Goal: Task Accomplishment & Management: Use online tool/utility

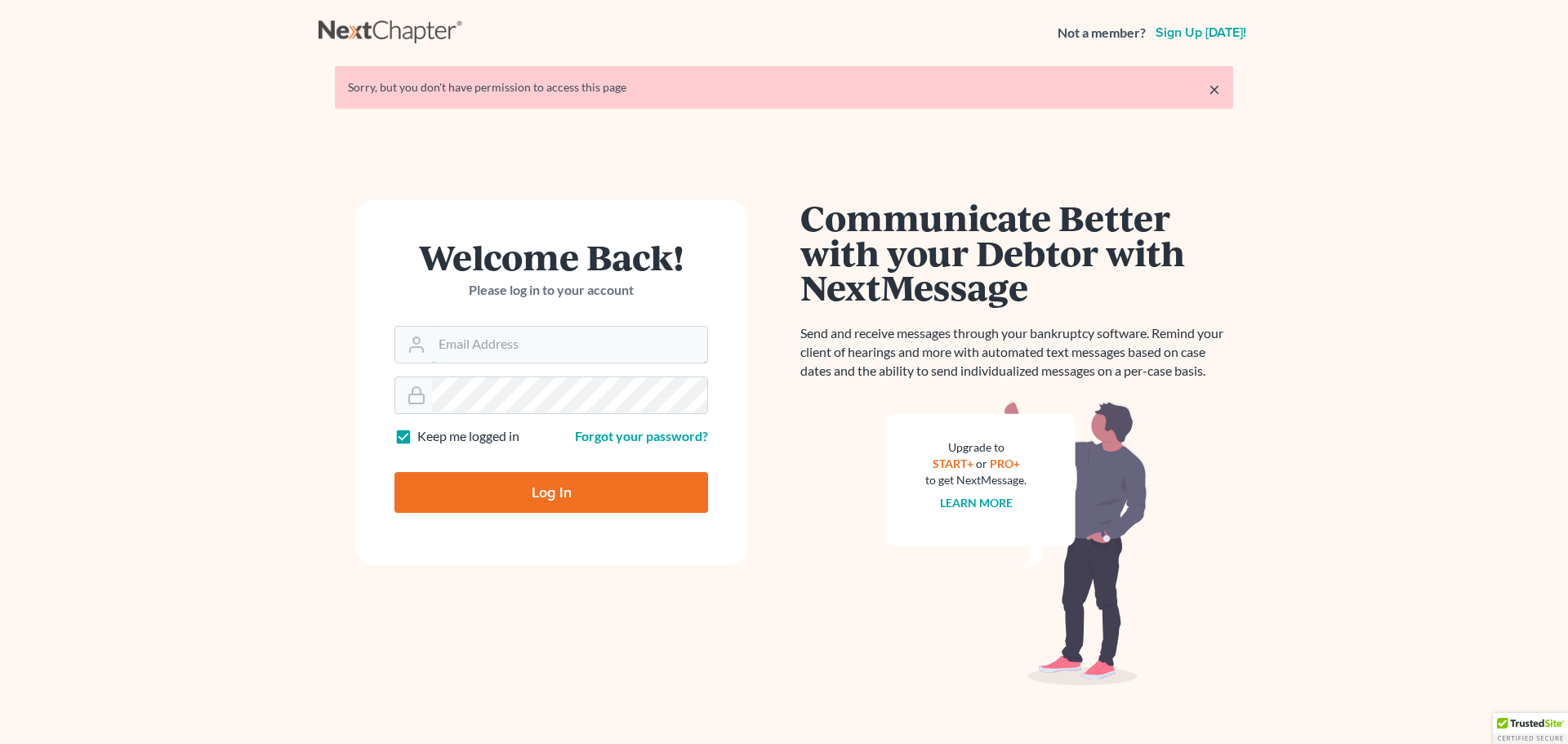
type input "[PERSON_NAME][EMAIL_ADDRESS][DOMAIN_NAME]"
click at [594, 485] on input "Log In" at bounding box center [551, 493] width 313 height 41
type input "Thinking..."
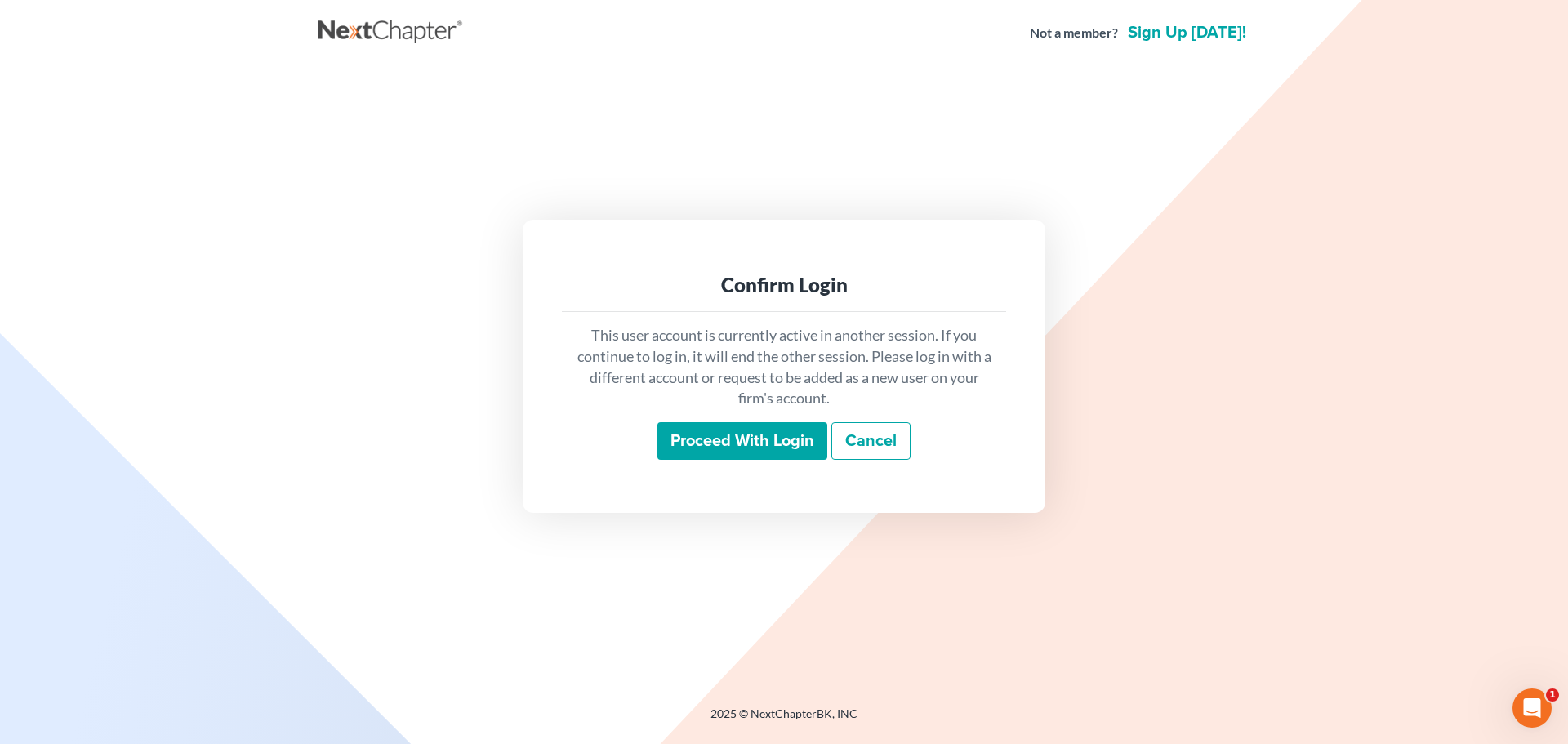
click at [727, 442] on input "Proceed with login" at bounding box center [742, 441] width 170 height 37
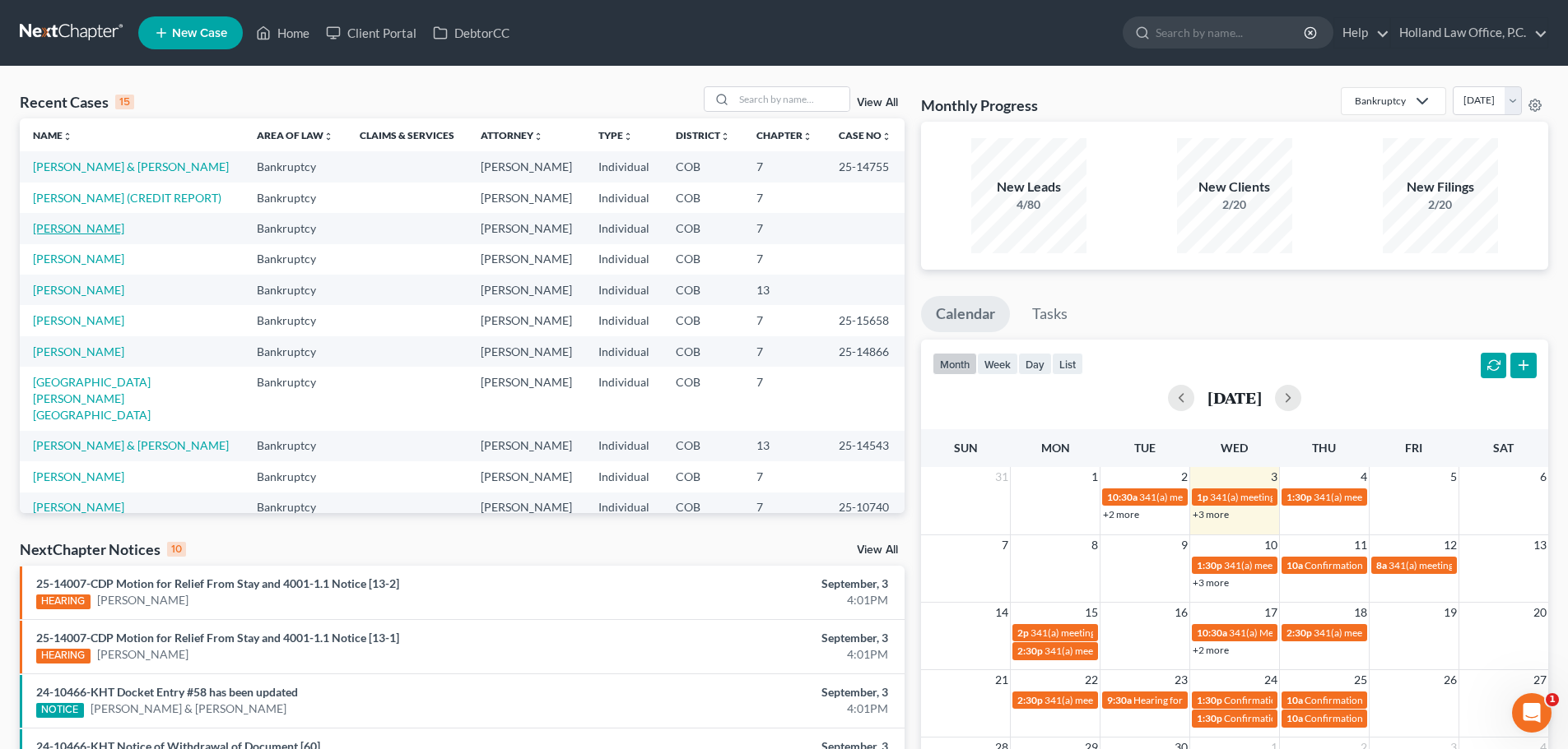
click at [102, 231] on link "[PERSON_NAME]" at bounding box center [78, 229] width 91 height 14
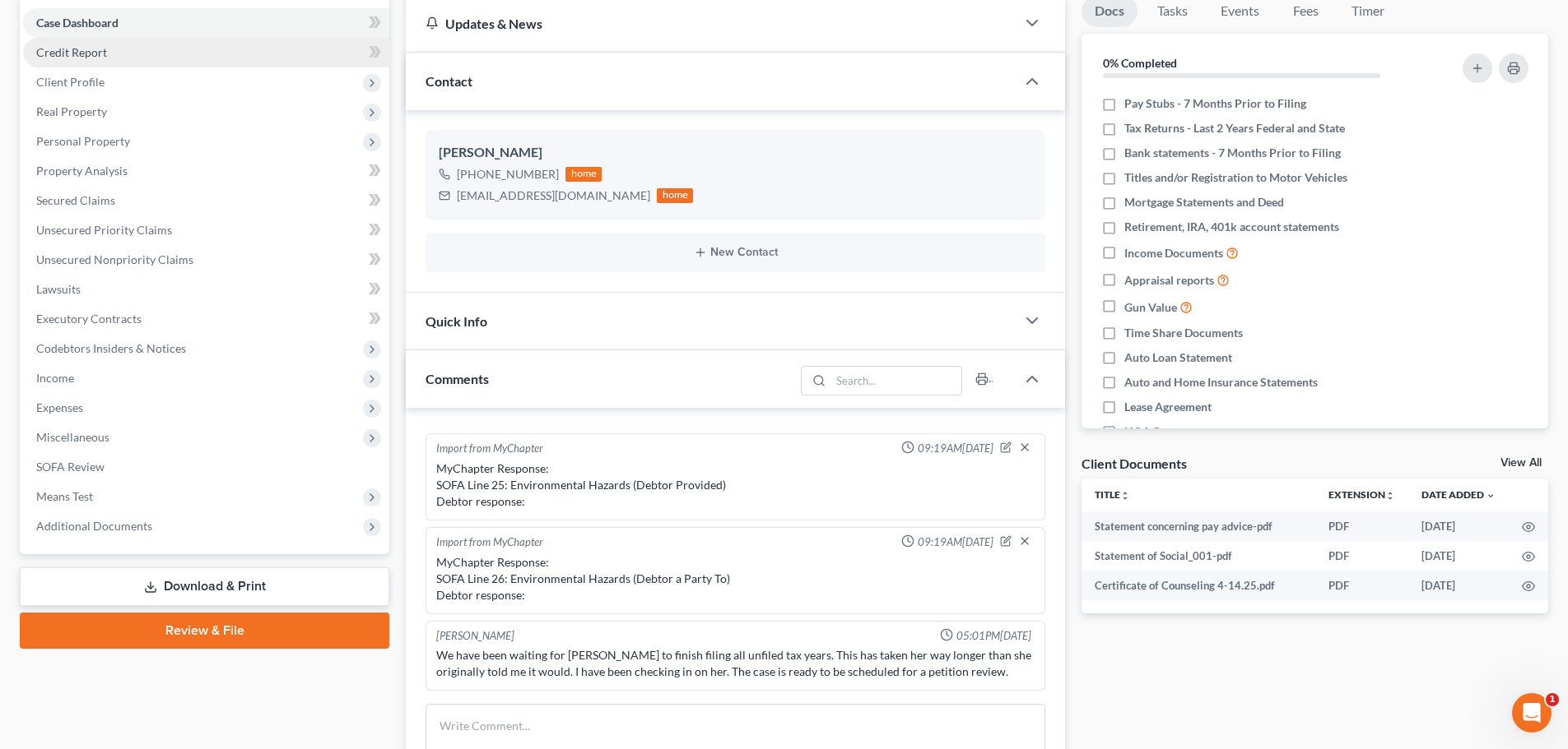
scroll to position [164, 0]
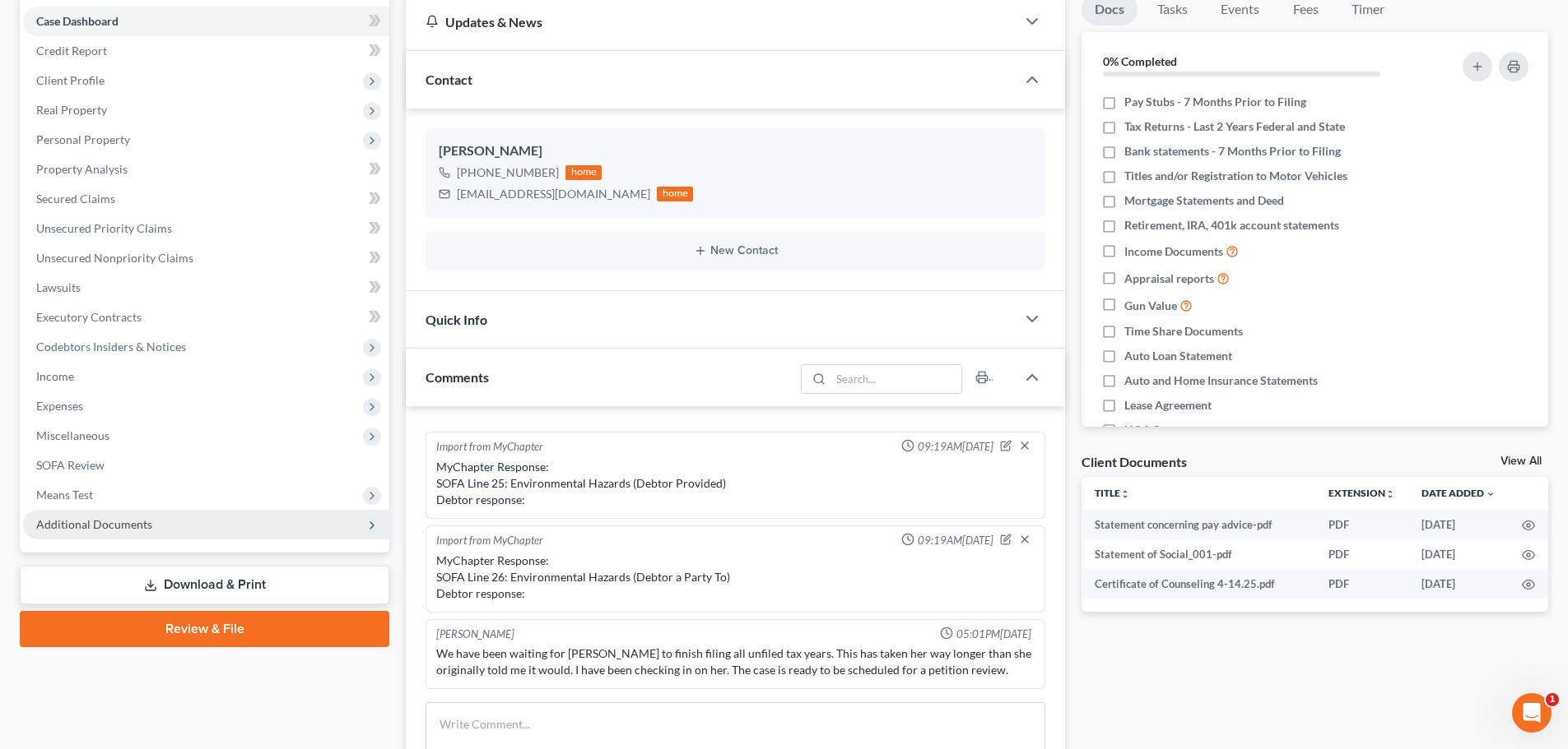
click at [107, 521] on span "Additional Documents" at bounding box center [94, 524] width 116 height 14
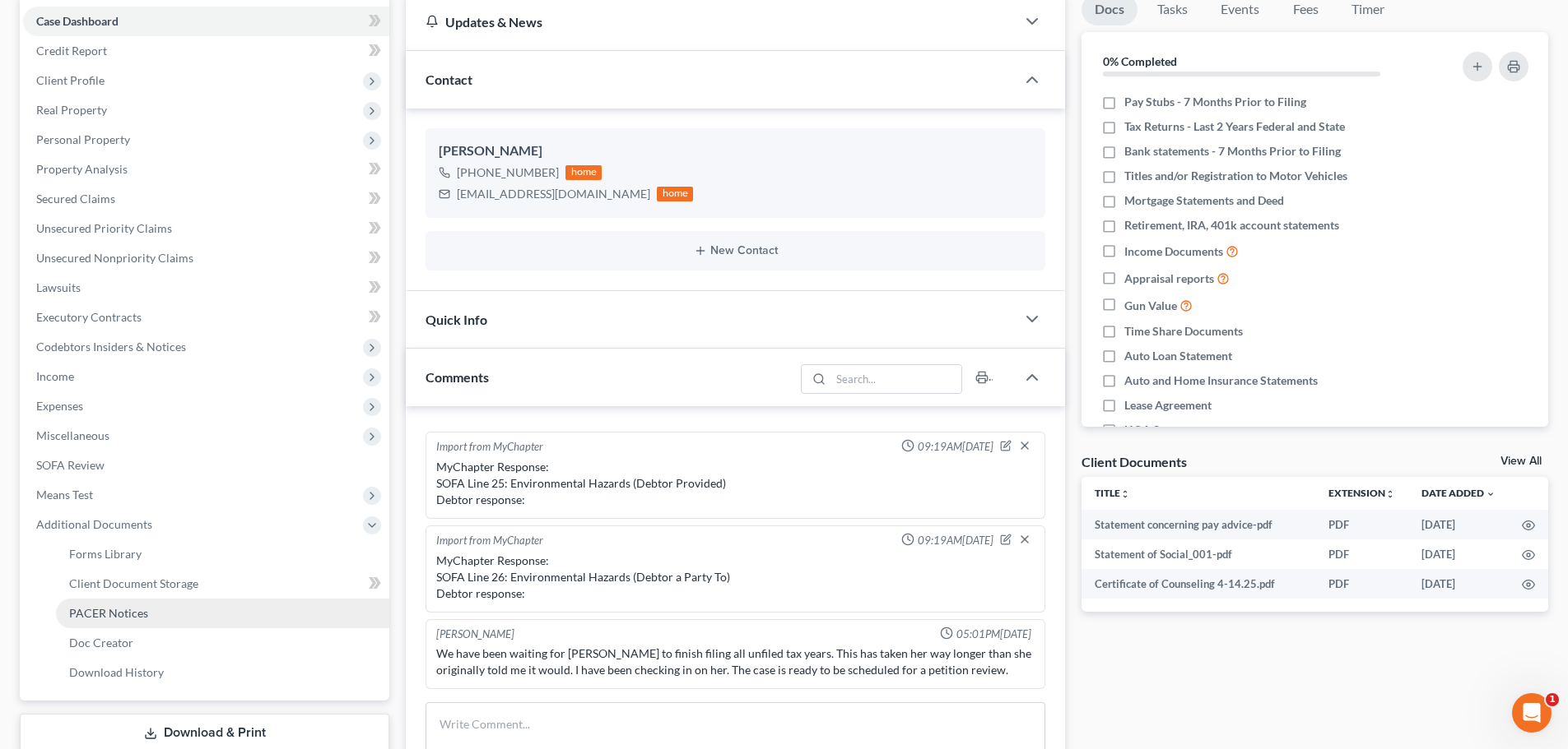
click at [133, 603] on link "PACER Notices" at bounding box center [223, 613] width 334 height 30
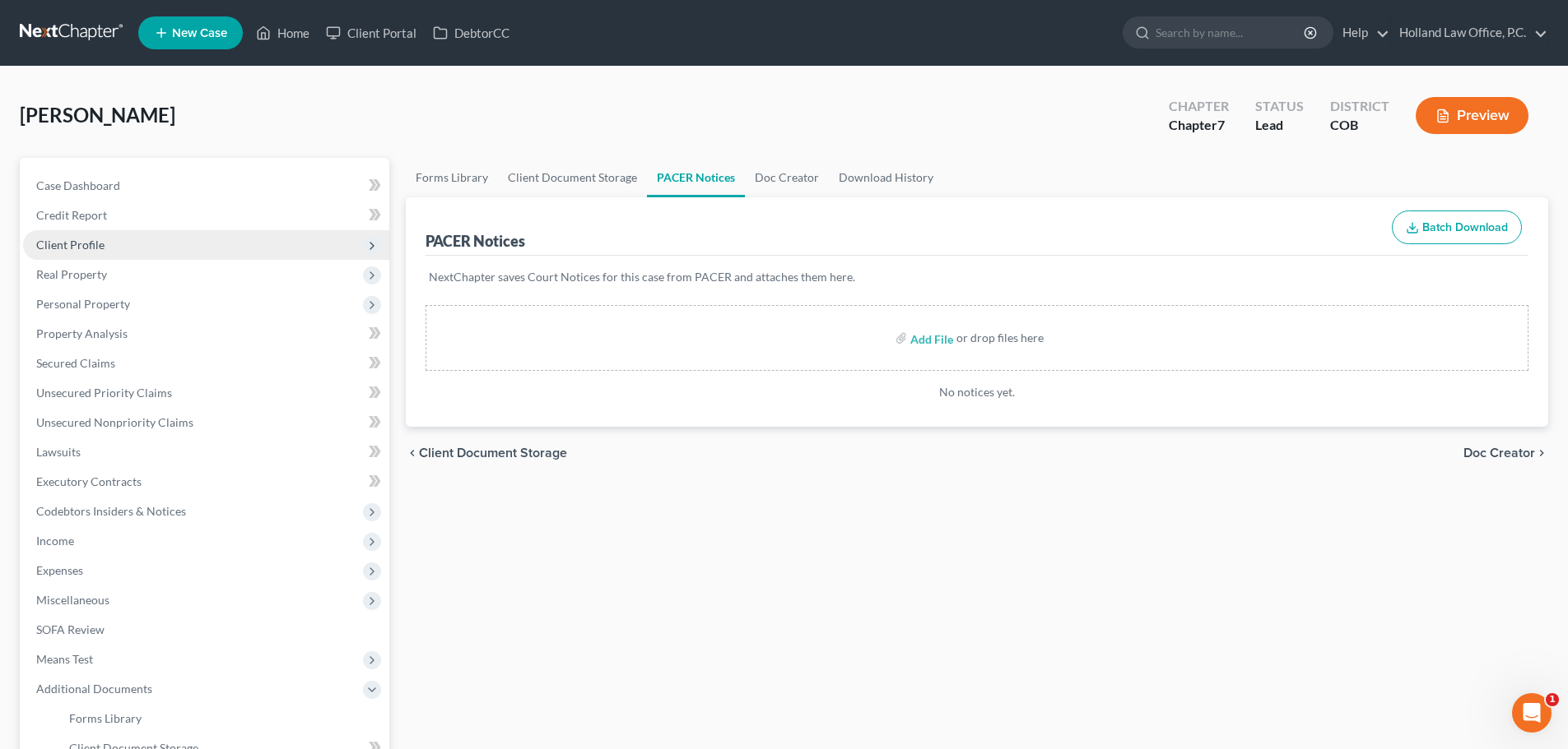
click at [91, 239] on span "Client Profile" at bounding box center [70, 244] width 68 height 14
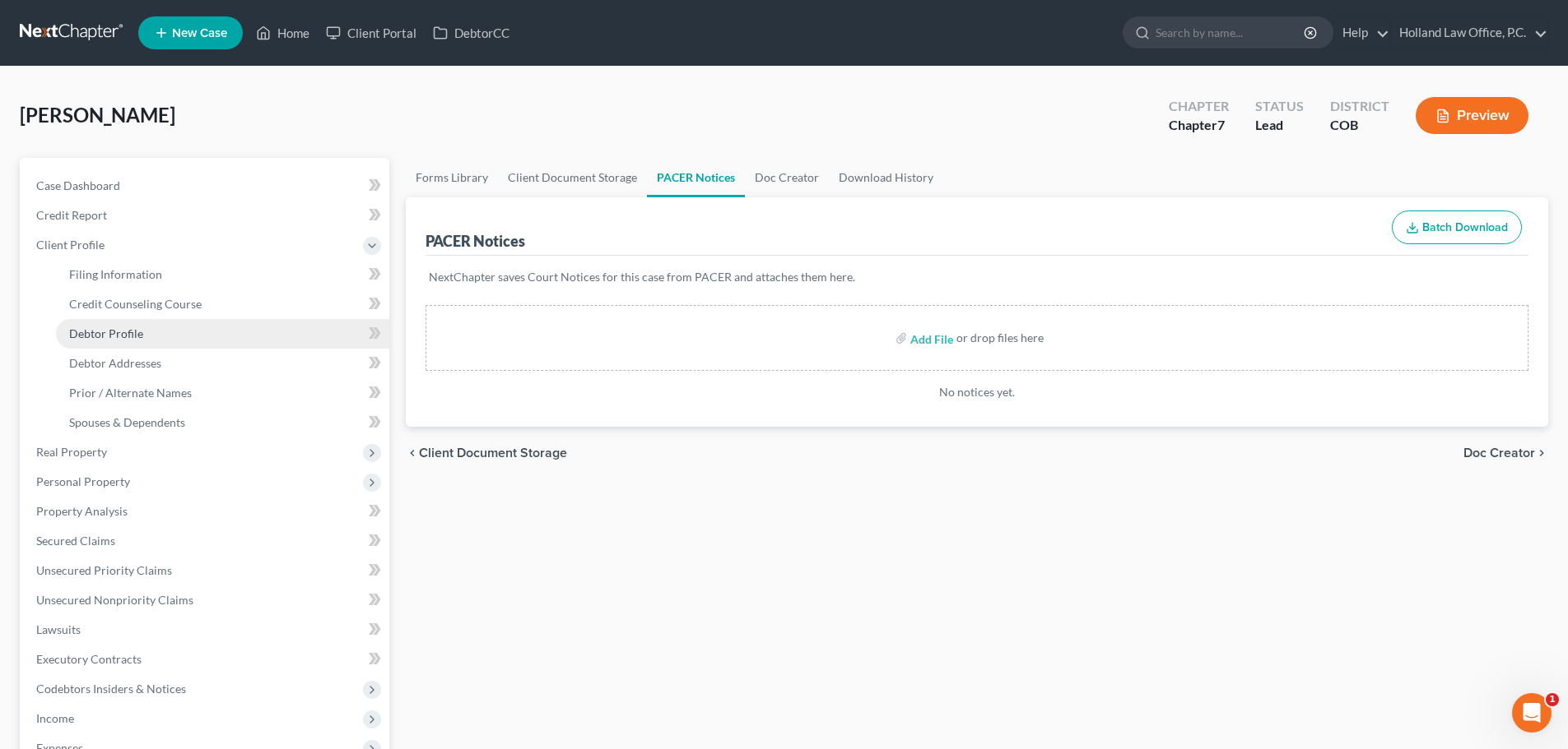
click at [110, 333] on span "Debtor Profile" at bounding box center [106, 333] width 74 height 14
select select "3"
select select "0"
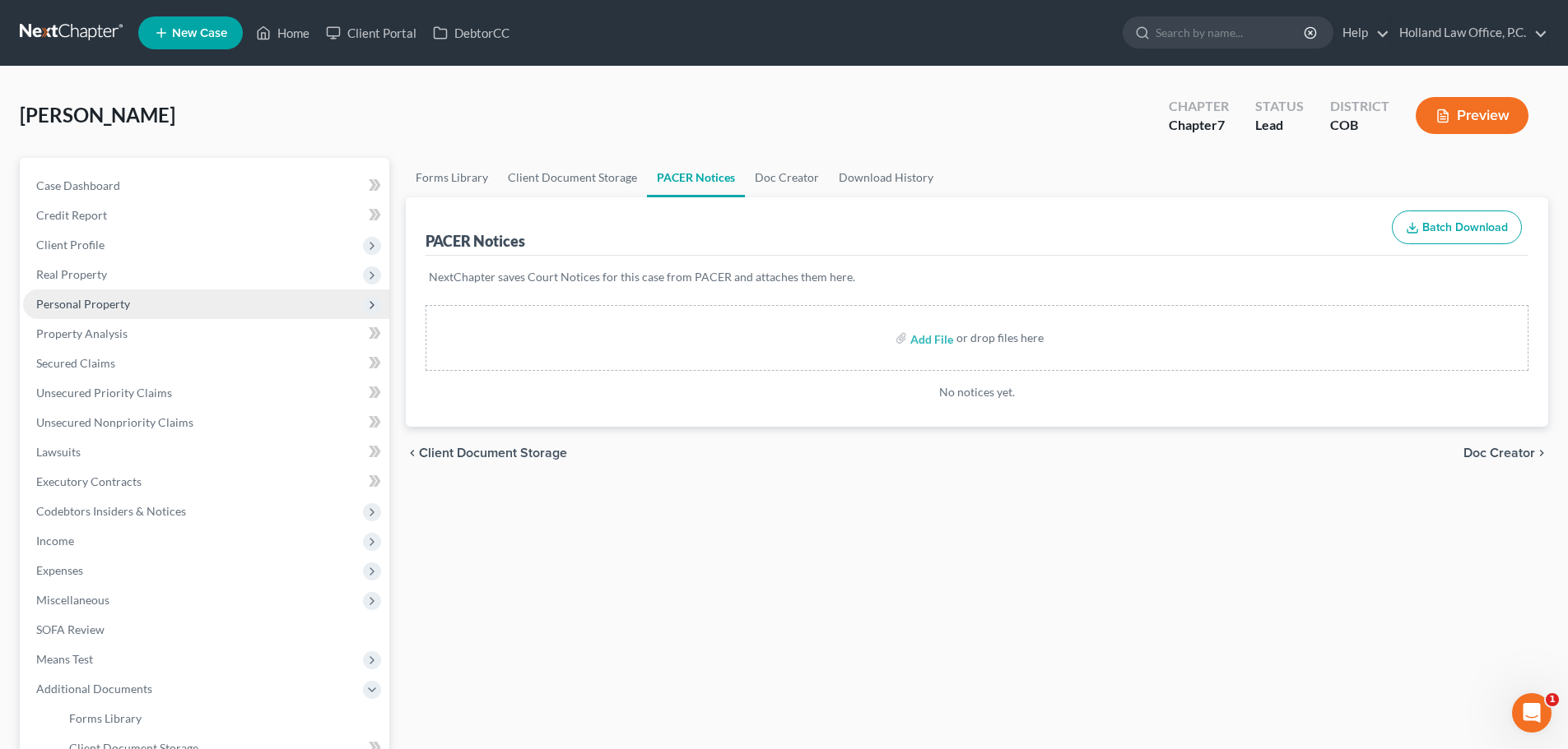
click at [85, 300] on span "Personal Property" at bounding box center [83, 304] width 94 height 14
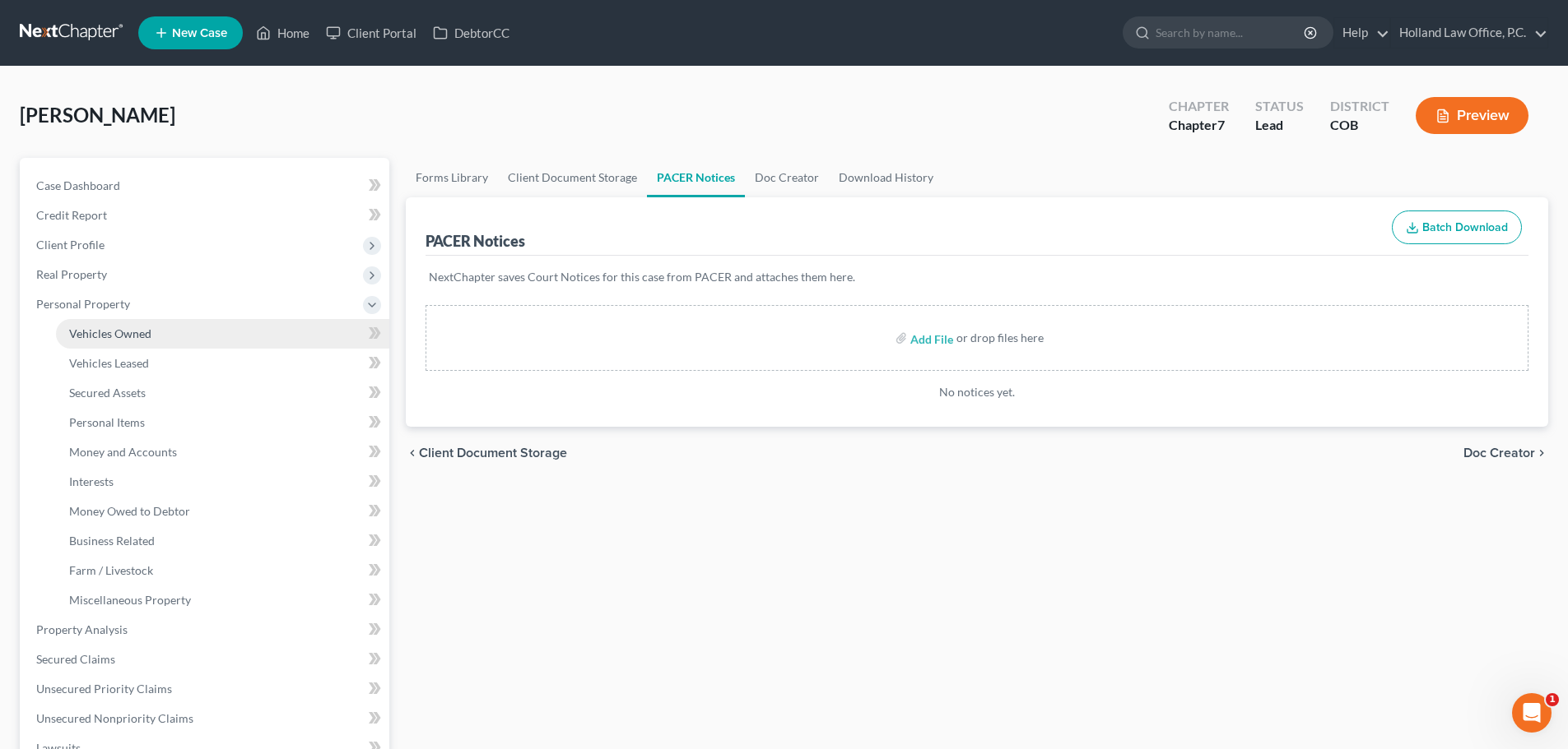
click at [91, 334] on span "Vehicles Owned" at bounding box center [110, 333] width 82 height 14
